Goal: Task Accomplishment & Management: Use online tool/utility

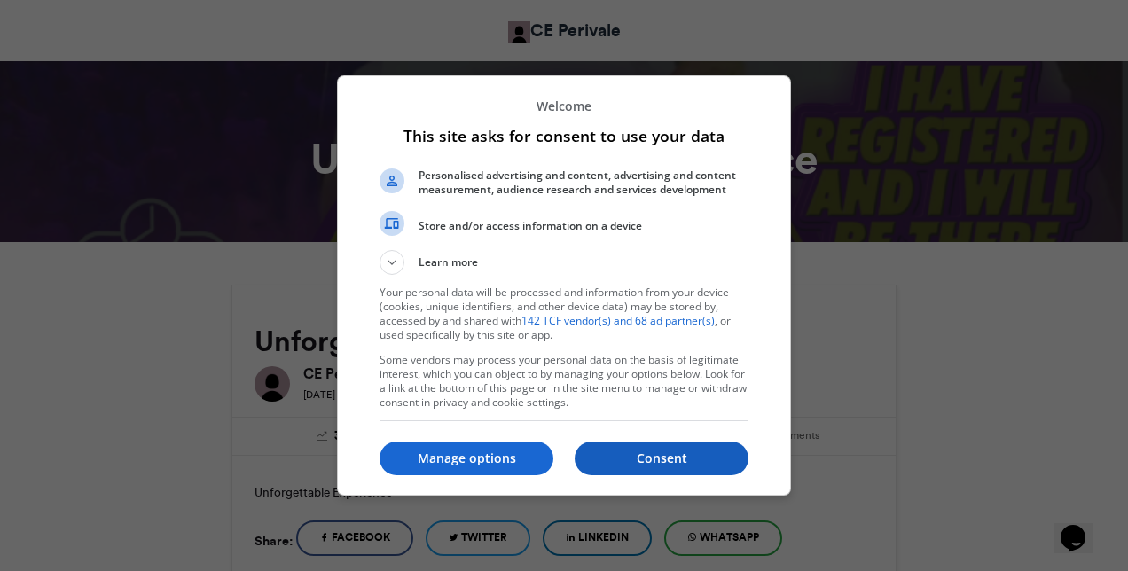
click at [667, 461] on p "Consent" at bounding box center [662, 459] width 174 height 18
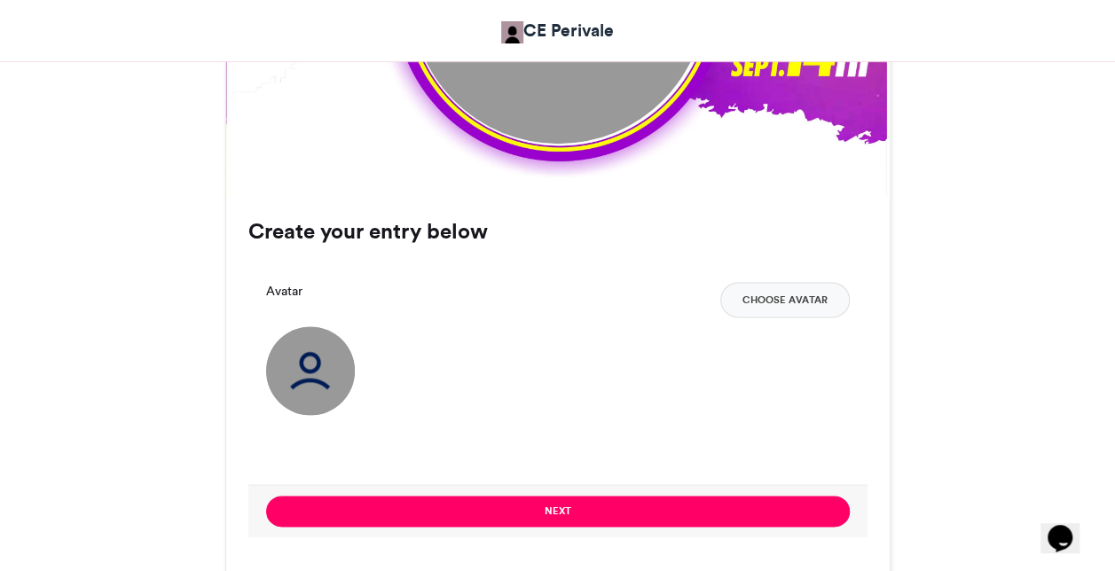
scroll to position [1064, 0]
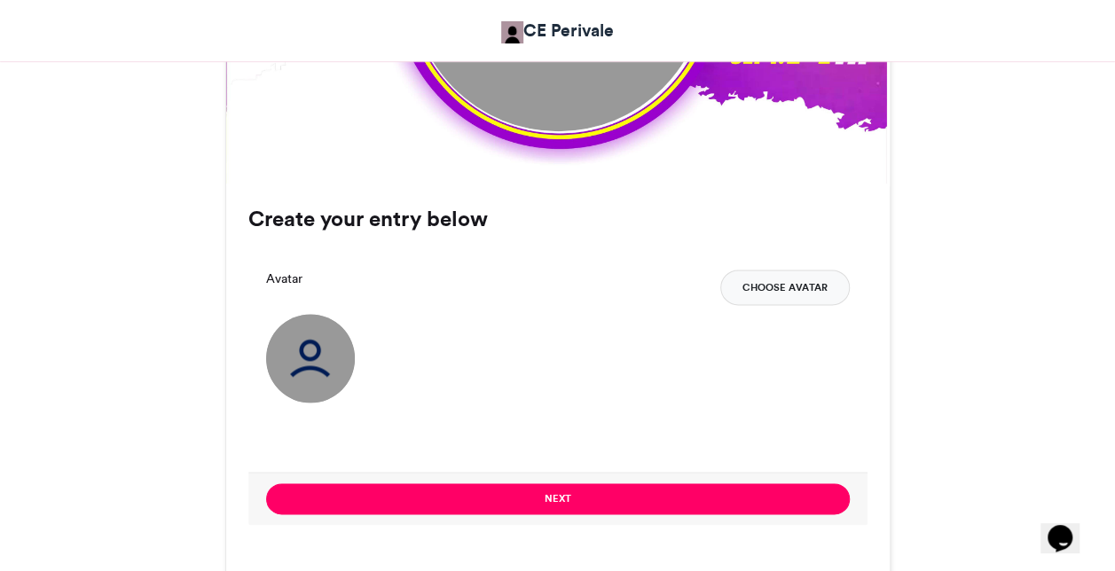
click at [775, 285] on button "Choose Avatar" at bounding box center [785, 287] width 130 height 35
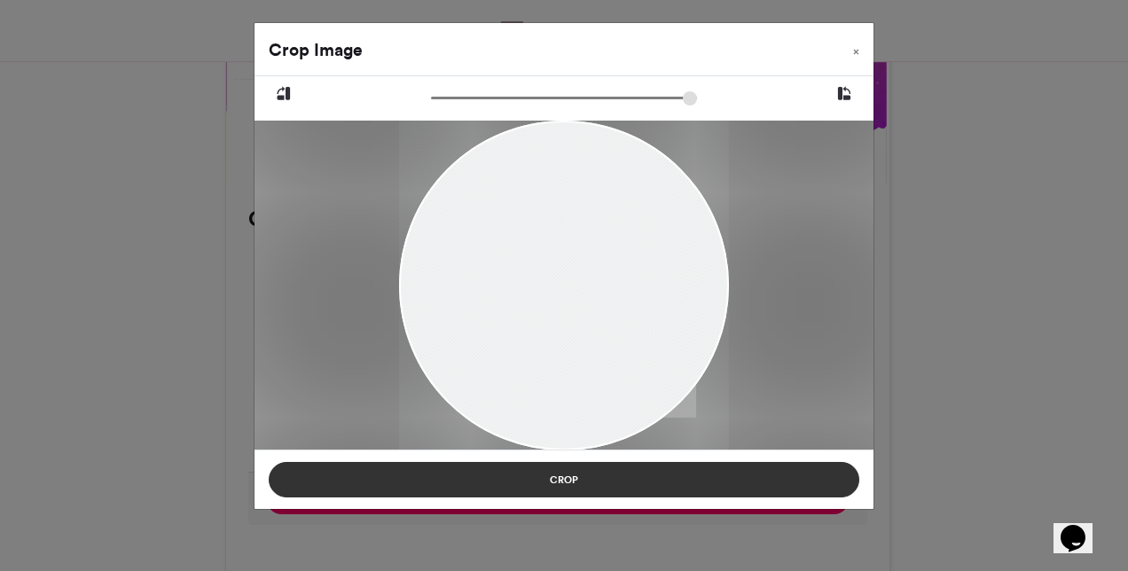
click at [562, 475] on button "Crop" at bounding box center [564, 479] width 591 height 35
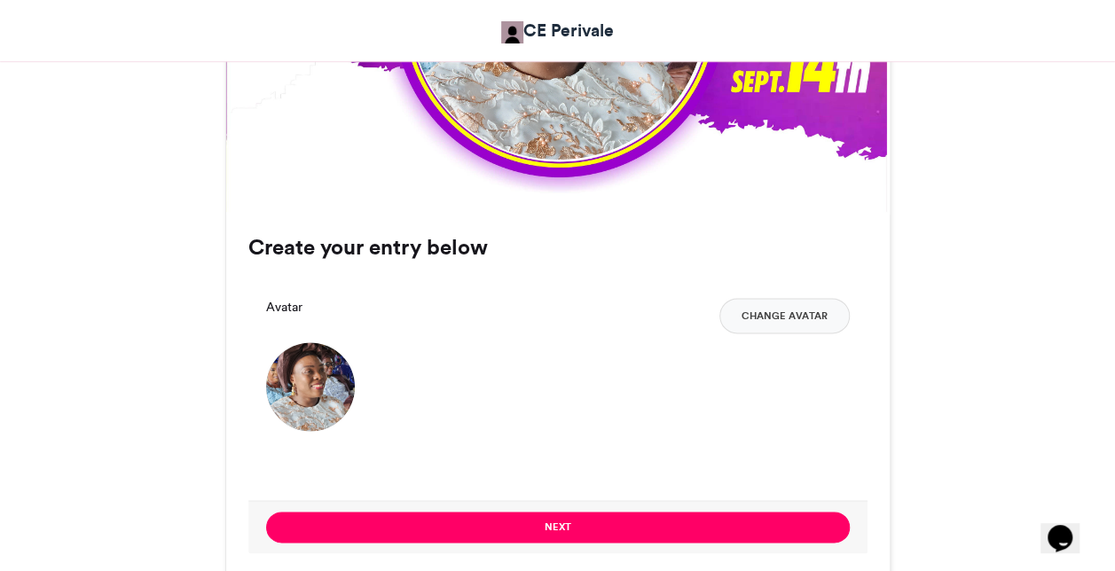
scroll to position [1044, 0]
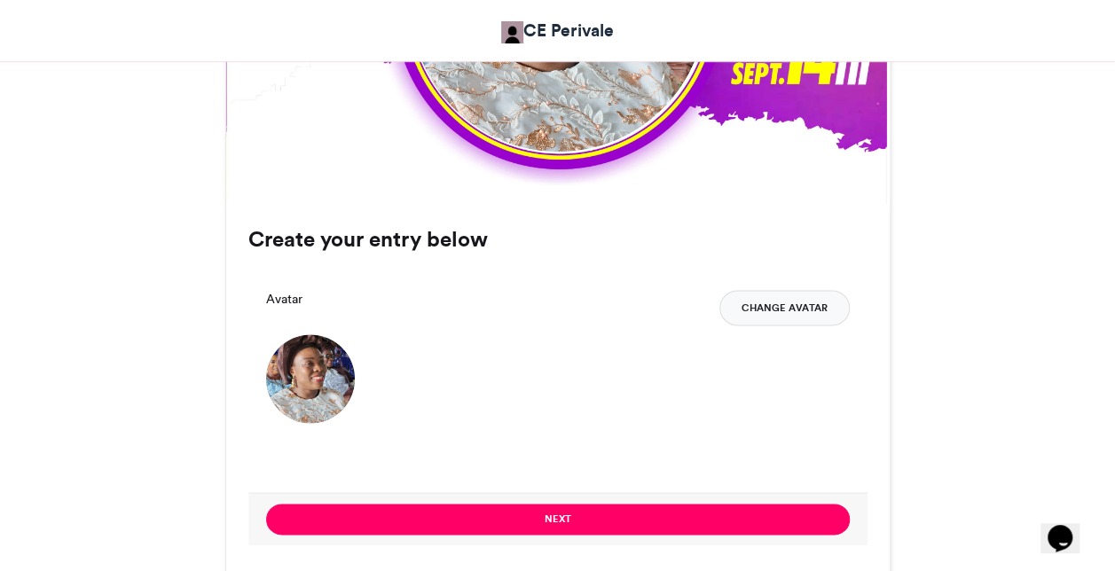
click at [798, 309] on button "Change Avatar" at bounding box center [784, 307] width 130 height 35
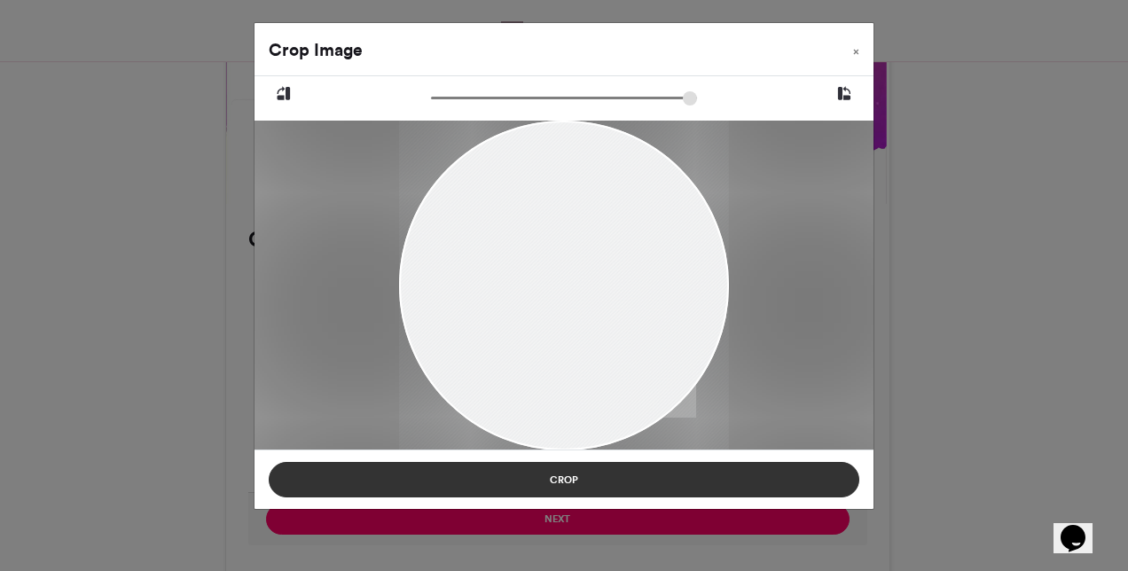
click at [598, 480] on button "Crop" at bounding box center [564, 479] width 591 height 35
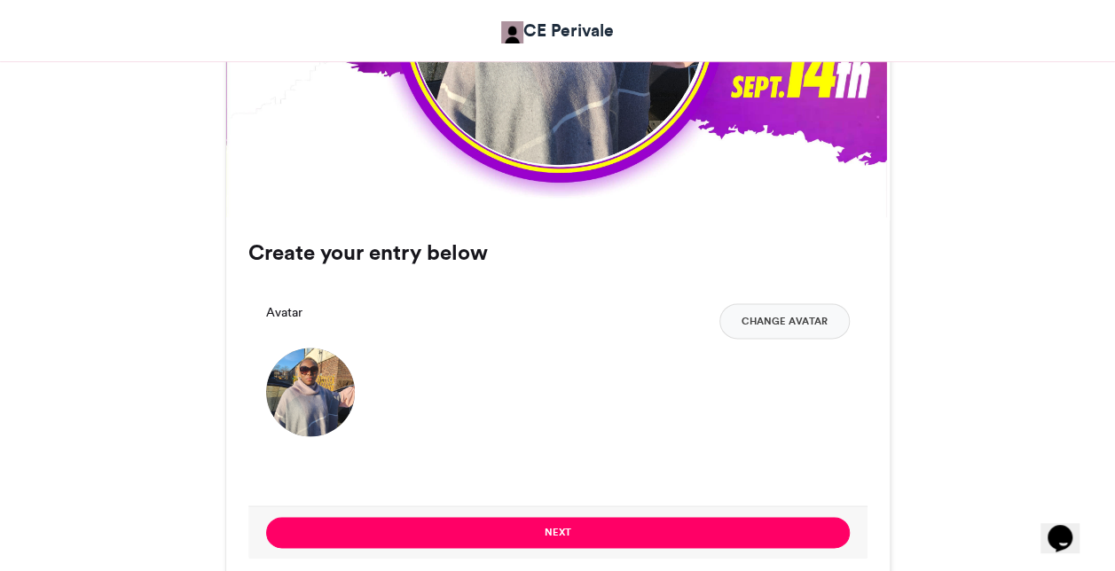
scroll to position [1133, 0]
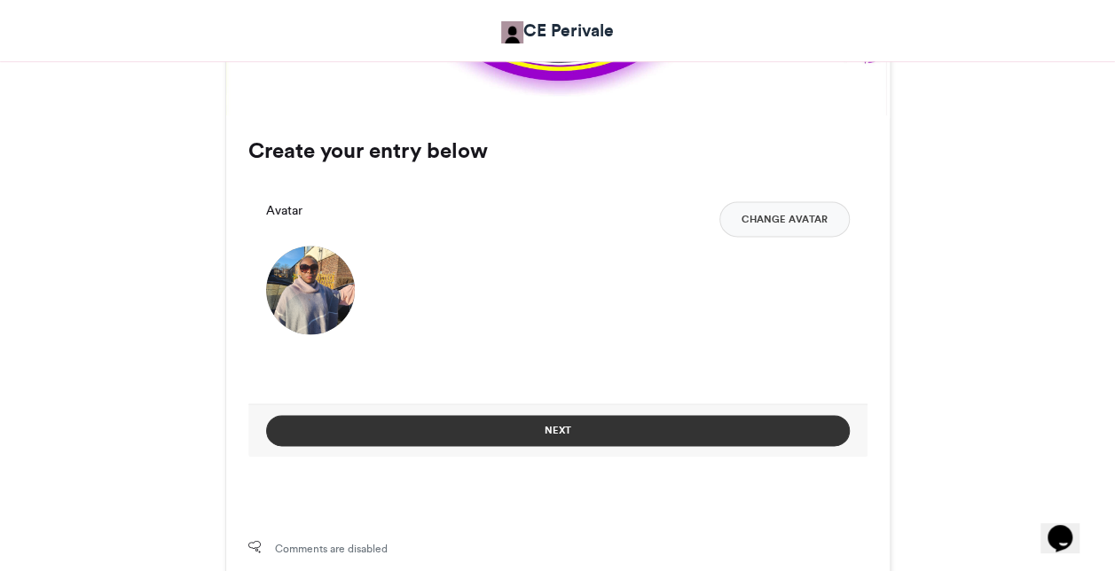
click at [591, 422] on button "Next" at bounding box center [558, 430] width 584 height 31
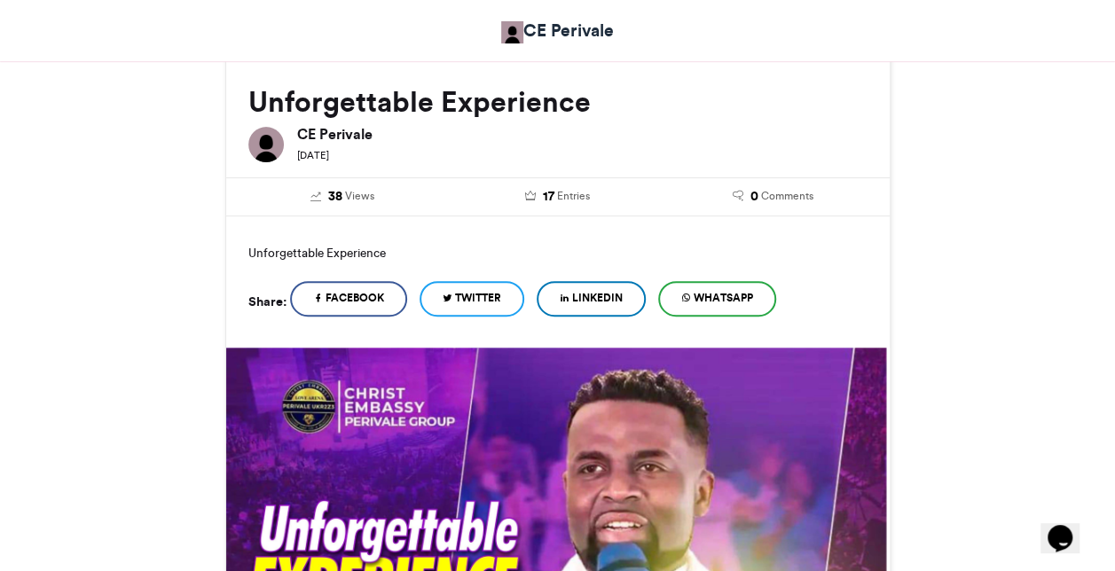
scroll to position [884, 0]
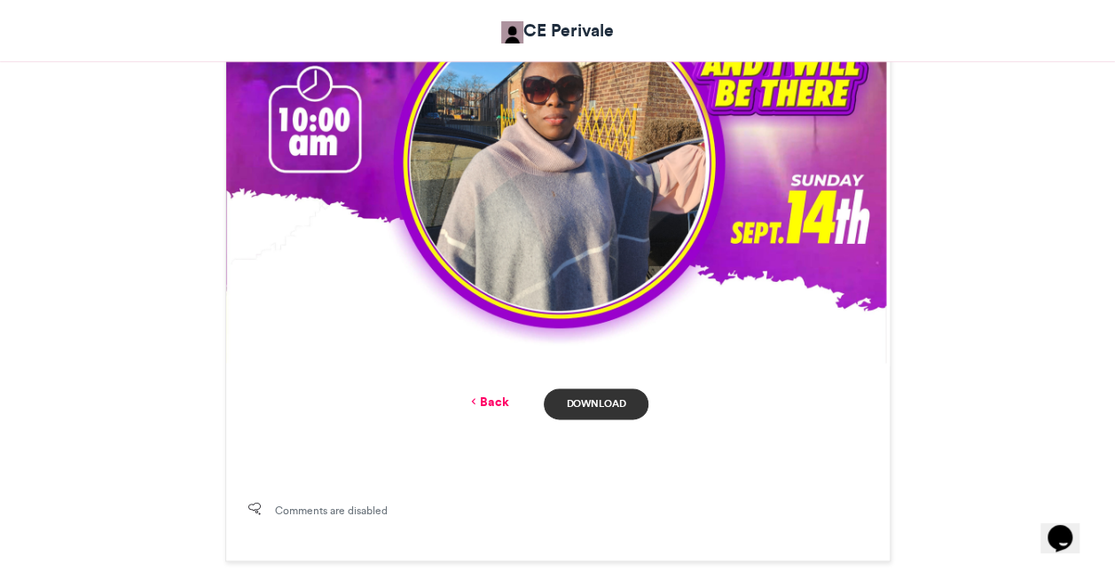
click at [594, 404] on link "Download" at bounding box center [596, 404] width 104 height 31
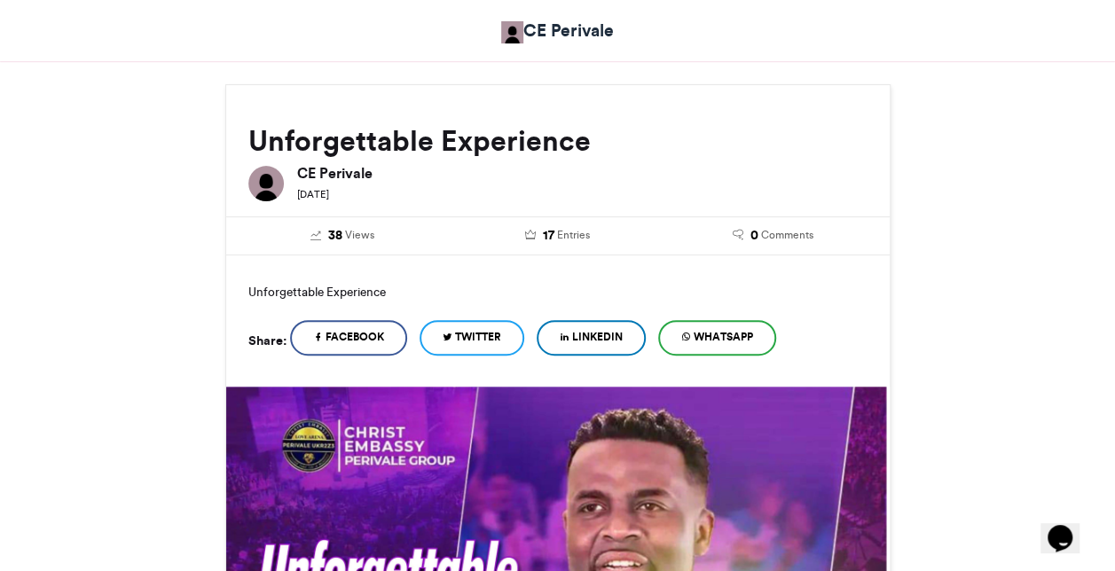
scroll to position [175, 0]
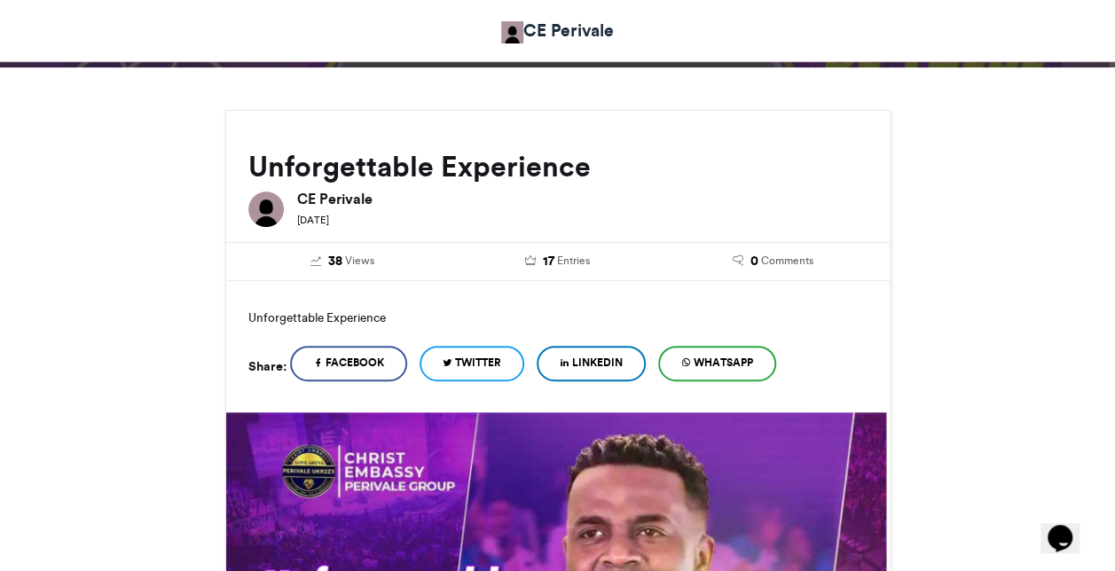
click at [706, 366] on span "WhatsApp" at bounding box center [723, 363] width 59 height 16
click at [382, 368] on span "Facebook" at bounding box center [355, 363] width 59 height 16
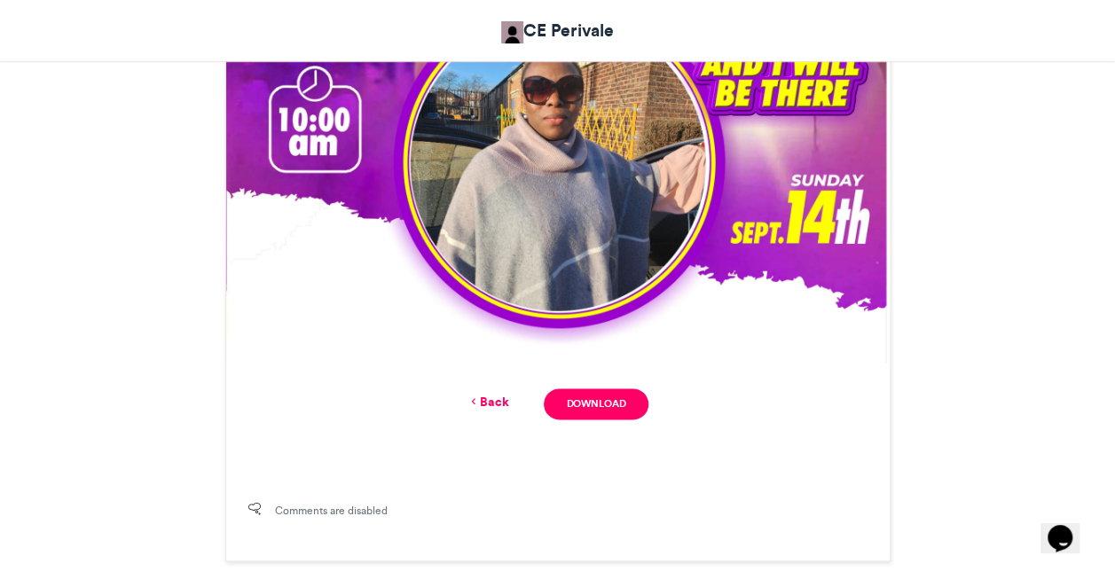
scroll to position [973, 0]
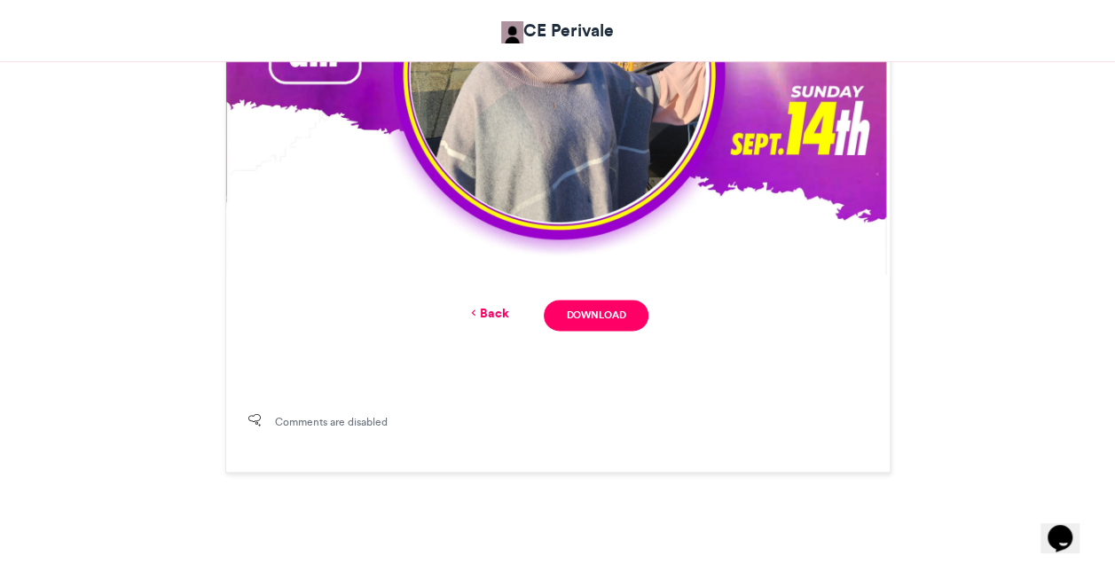
click at [497, 309] on link "Back" at bounding box center [488, 313] width 42 height 19
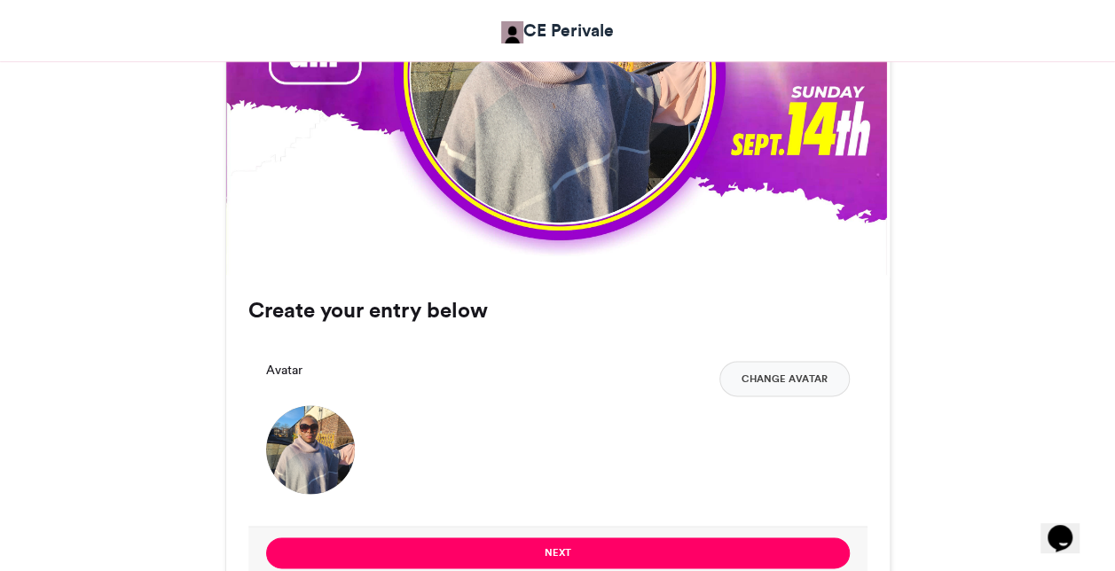
scroll to position [1221, 0]
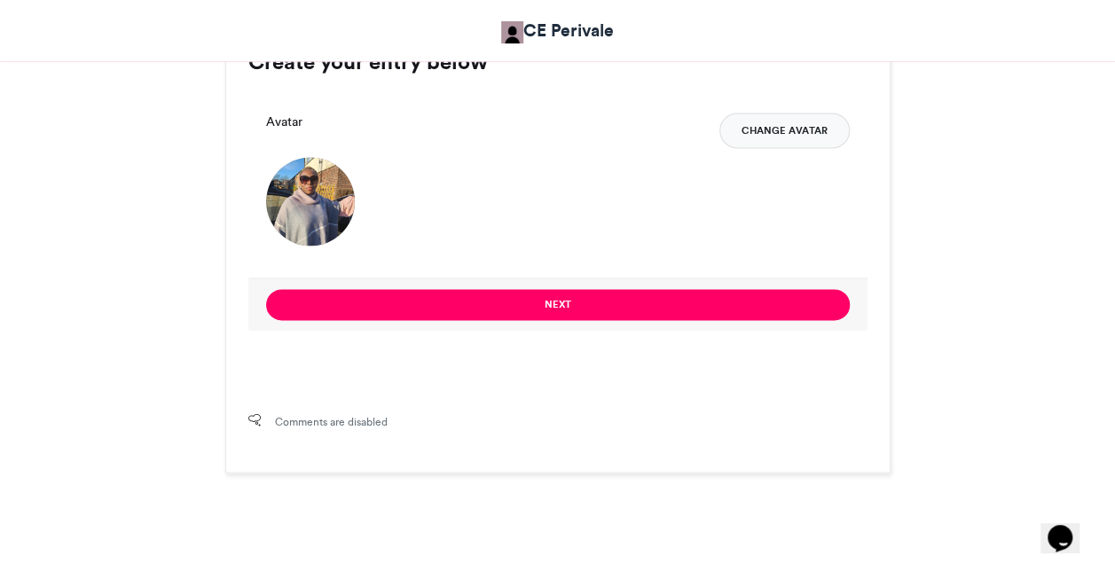
click at [781, 116] on button "Change Avatar" at bounding box center [784, 130] width 130 height 35
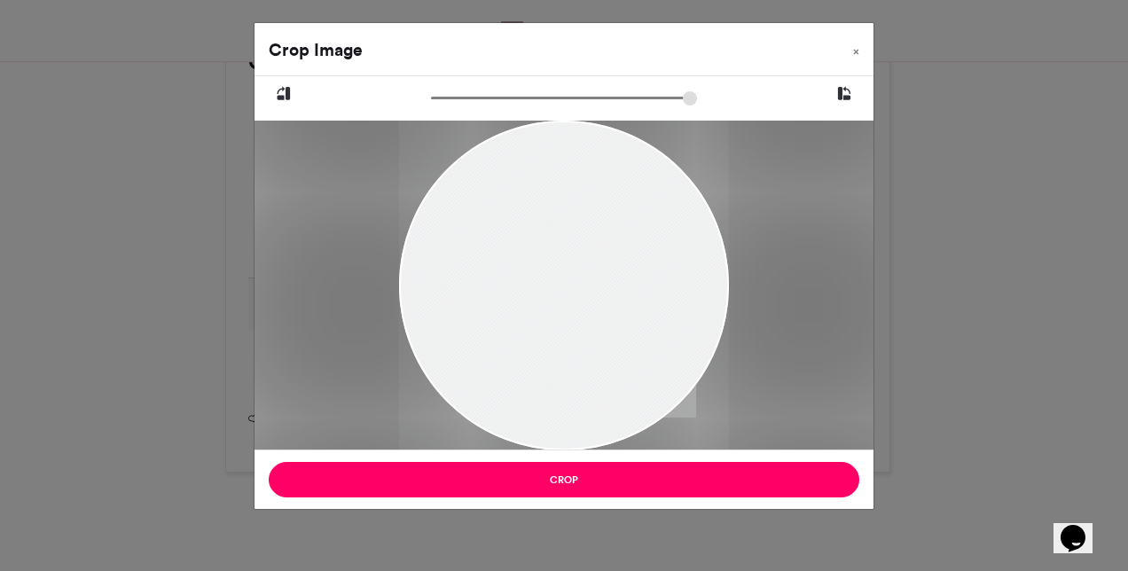
drag, startPoint x: 545, startPoint y: 305, endPoint x: 653, endPoint y: 349, distance: 117.0
click at [653, 349] on div at bounding box center [564, 320] width 330 height 440
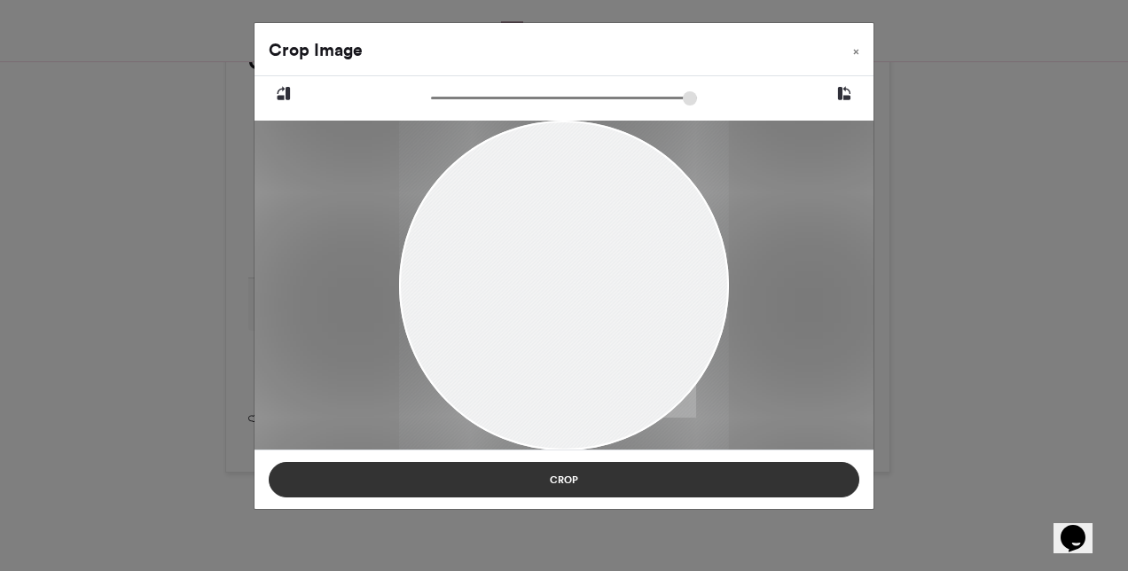
click at [615, 474] on button "Crop" at bounding box center [564, 479] width 591 height 35
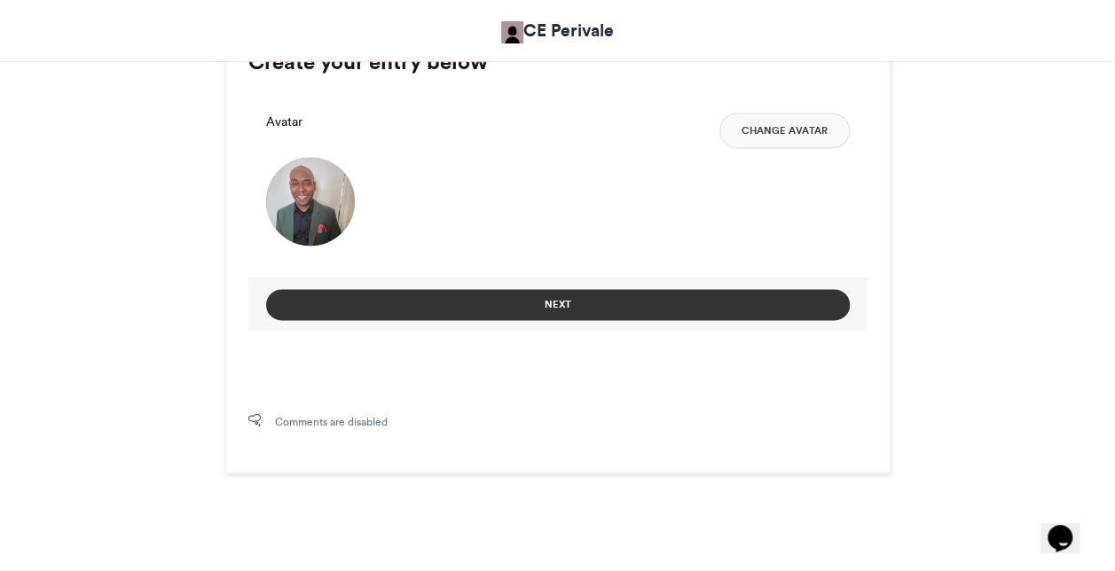
click at [596, 298] on button "Next" at bounding box center [558, 304] width 584 height 31
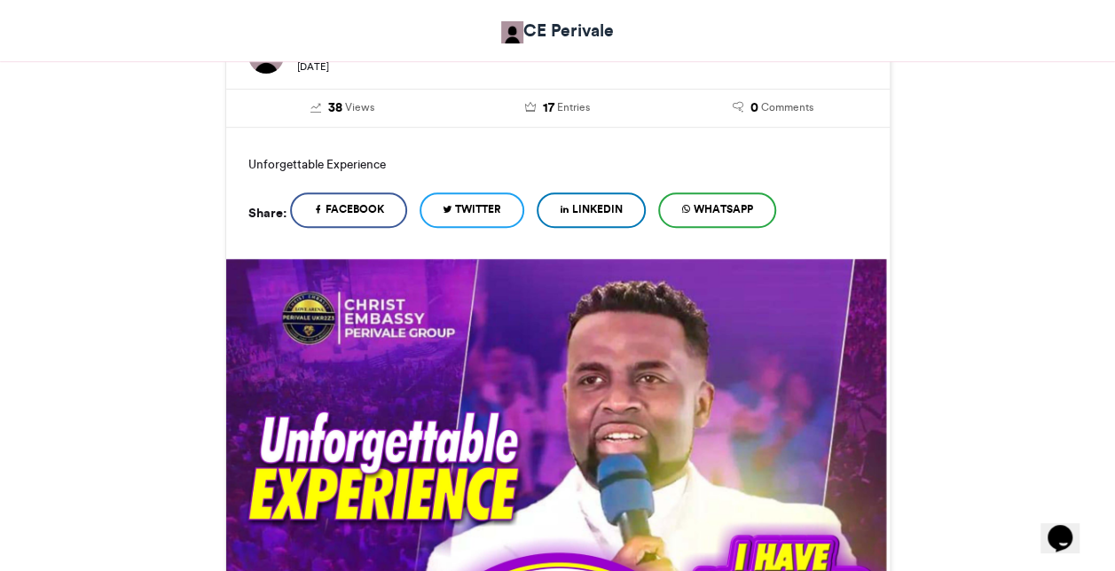
scroll to position [973, 0]
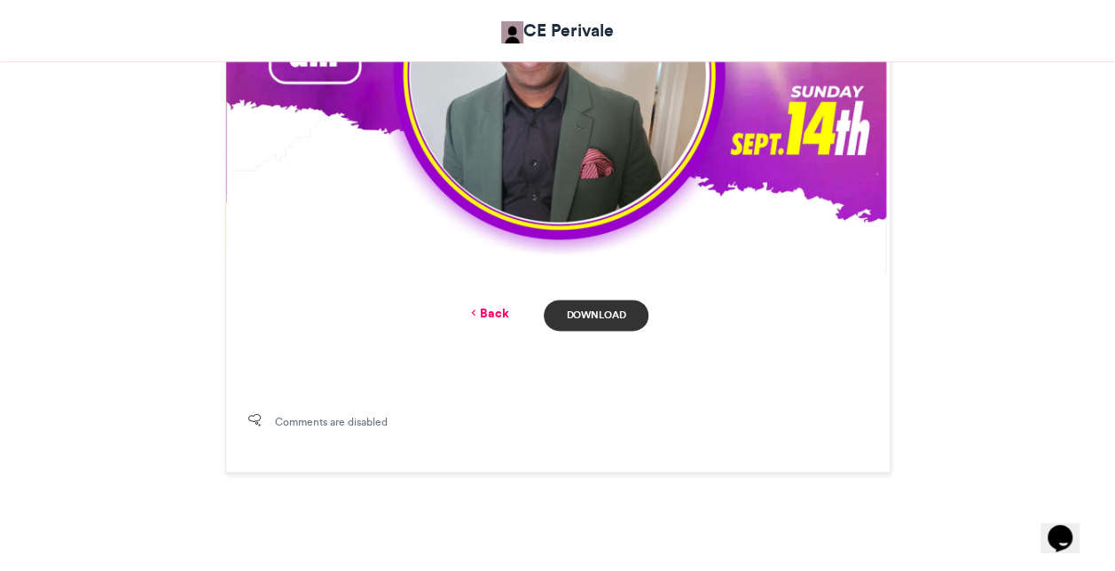
click at [584, 313] on link "Download" at bounding box center [596, 315] width 104 height 31
click at [491, 307] on link "Back" at bounding box center [488, 313] width 42 height 19
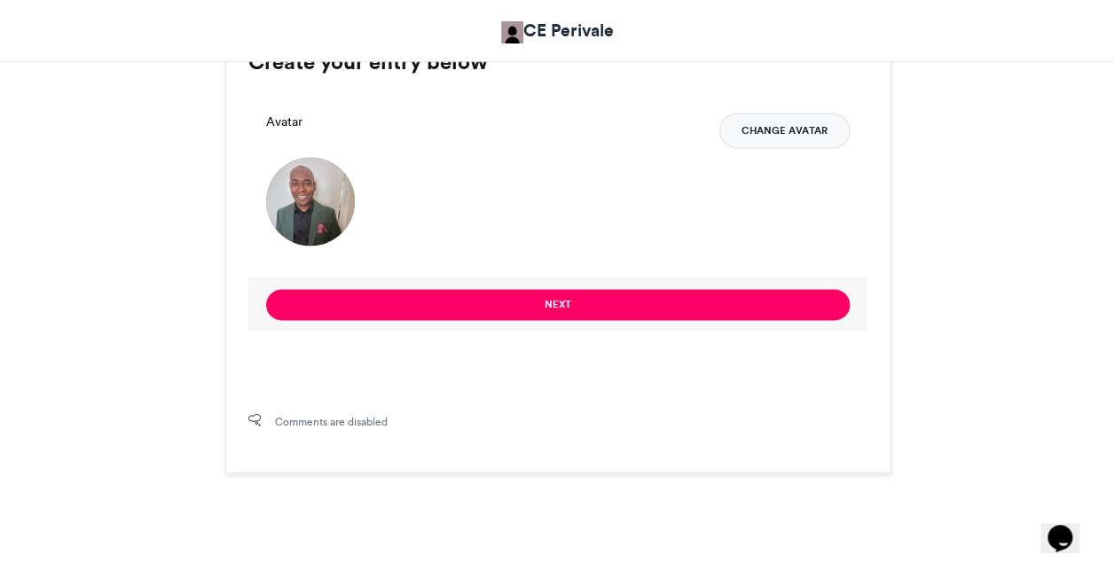
click at [786, 125] on button "Change Avatar" at bounding box center [784, 130] width 130 height 35
